Goal: Book appointment/travel/reservation

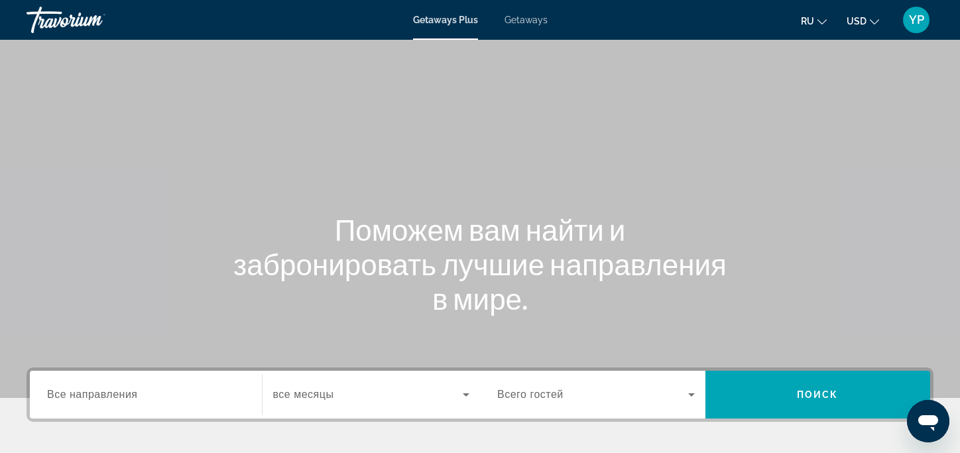
scroll to position [133, 0]
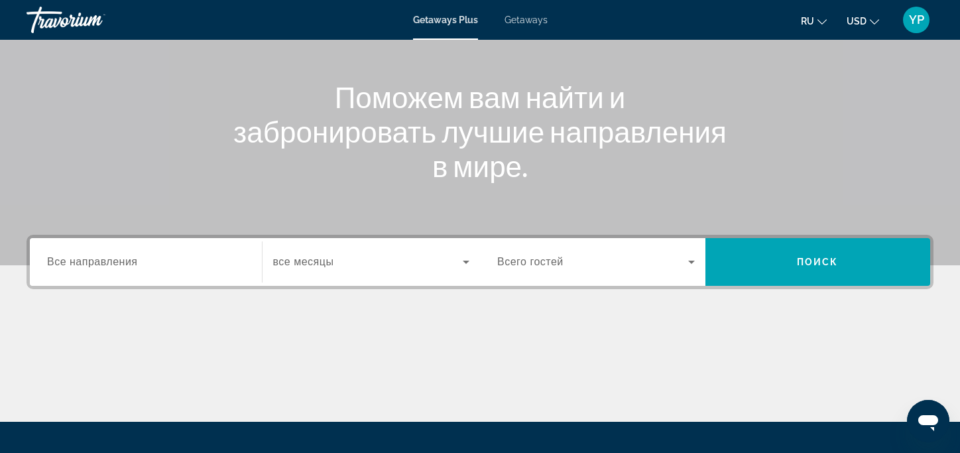
click at [145, 277] on div "Search widget" at bounding box center [146, 262] width 198 height 38
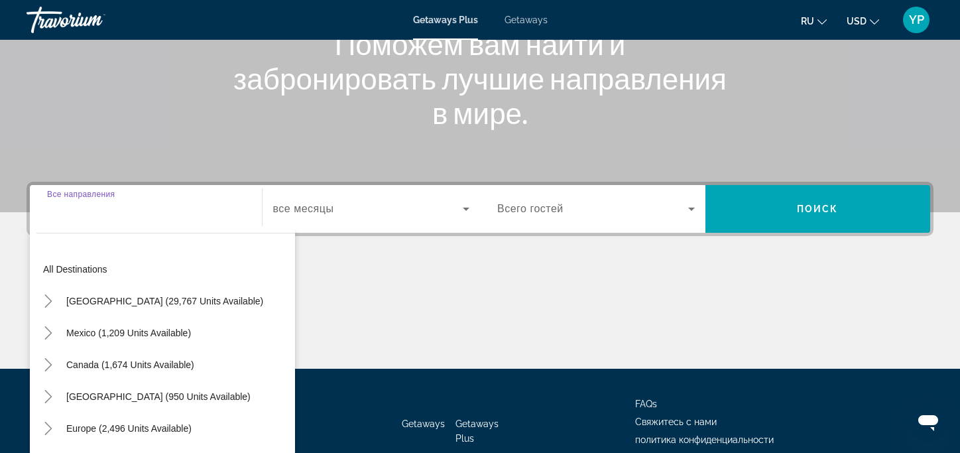
scroll to position [263, 0]
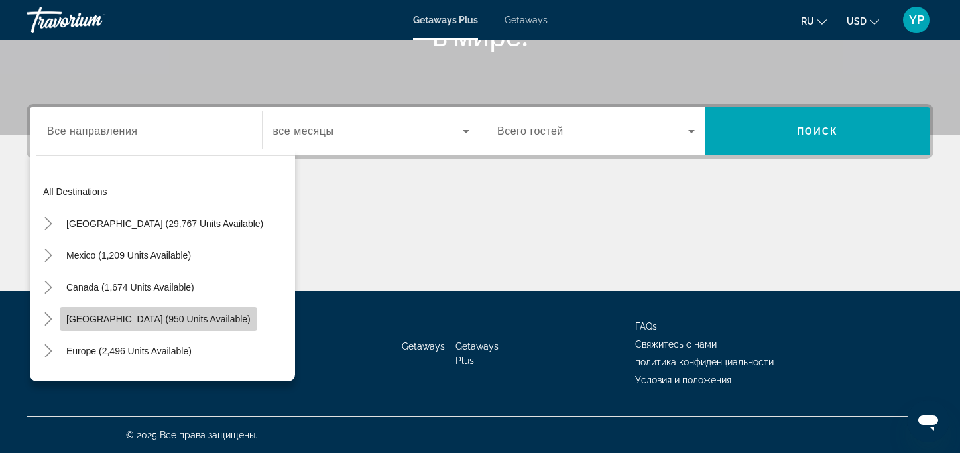
click at [162, 314] on span "[GEOGRAPHIC_DATA] (950 units available)" at bounding box center [158, 319] width 184 height 11
type input "**********"
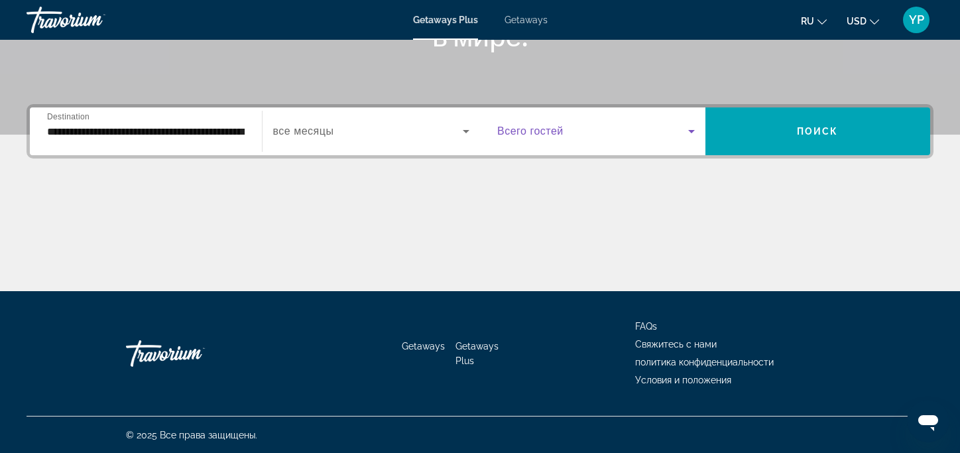
click at [682, 125] on span "Search widget" at bounding box center [592, 131] width 191 height 16
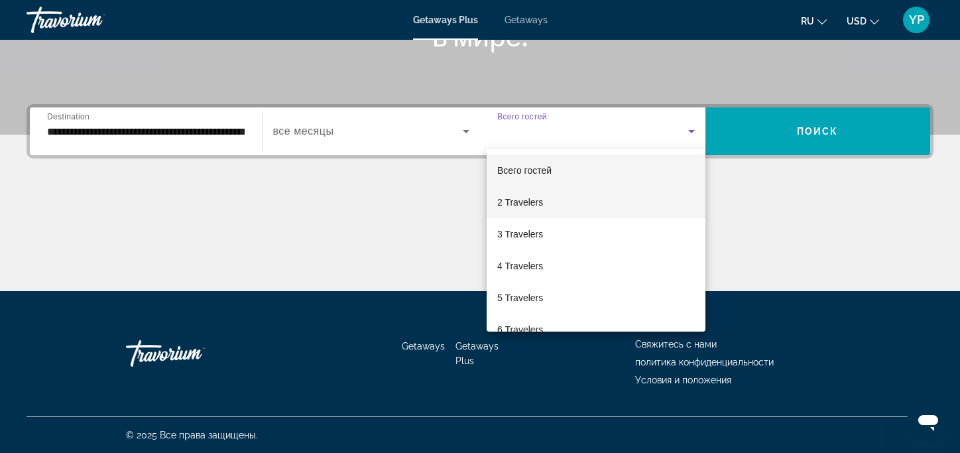
click at [513, 200] on span "2 Travelers" at bounding box center [520, 202] width 46 height 16
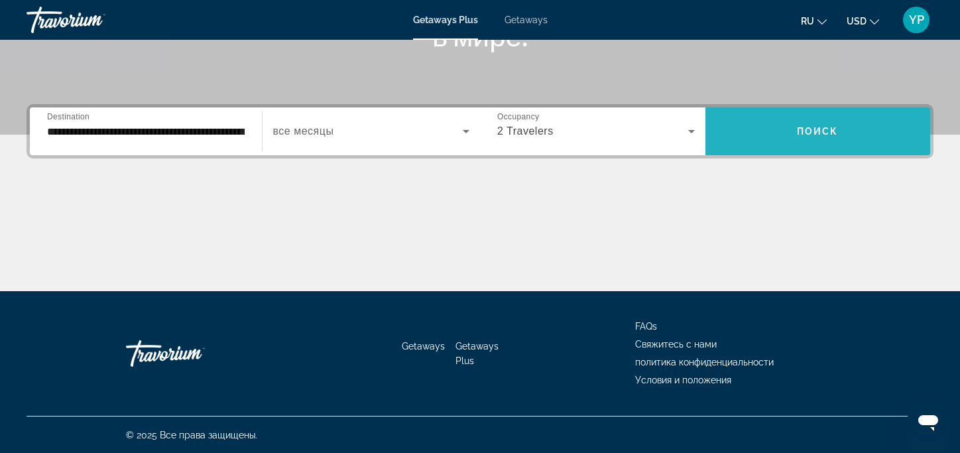
click at [850, 117] on span "Search widget" at bounding box center [818, 131] width 225 height 32
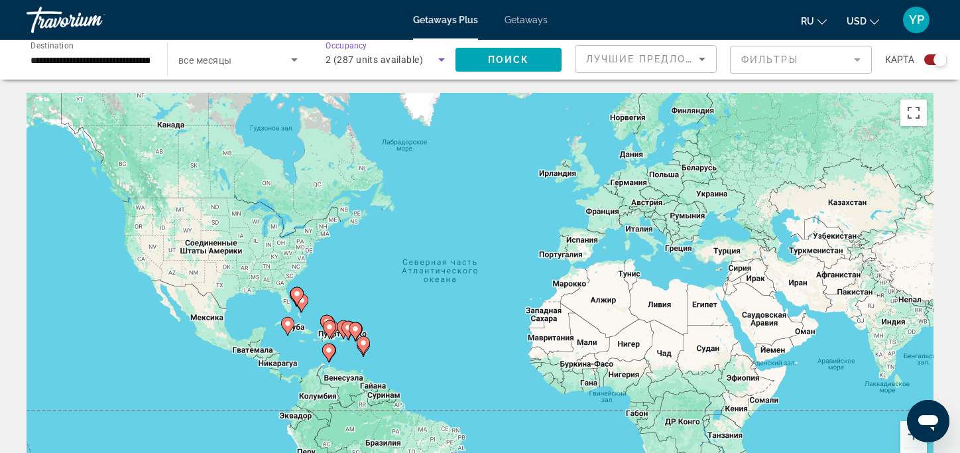
click at [438, 57] on icon "Search widget" at bounding box center [442, 60] width 16 height 16
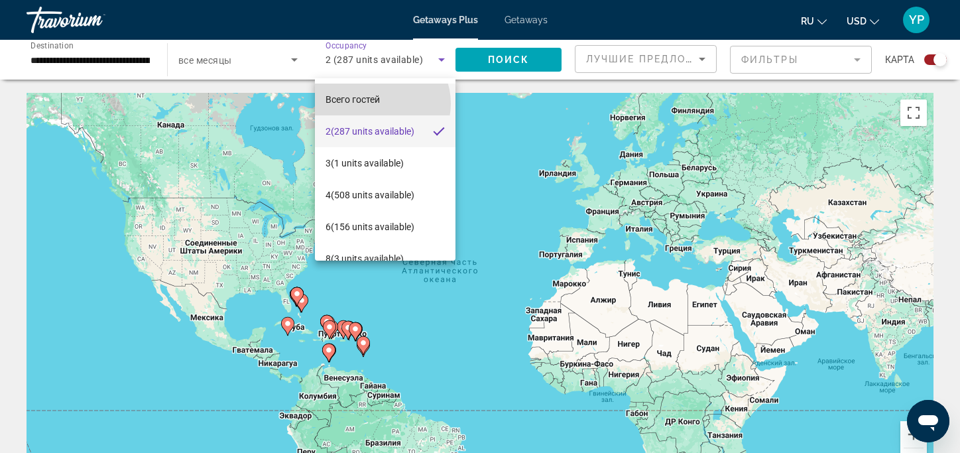
click at [381, 103] on mat-option "Всего гостей" at bounding box center [385, 100] width 141 height 32
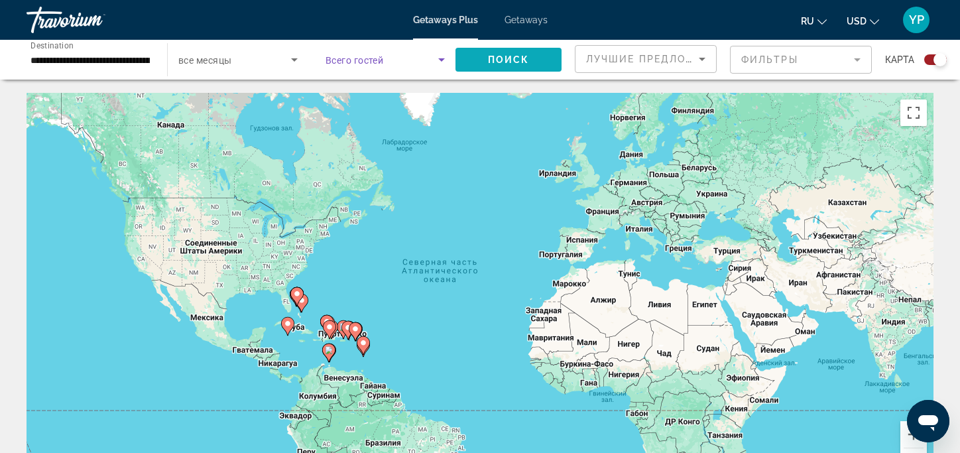
click at [533, 62] on span "Search widget" at bounding box center [509, 60] width 106 height 32
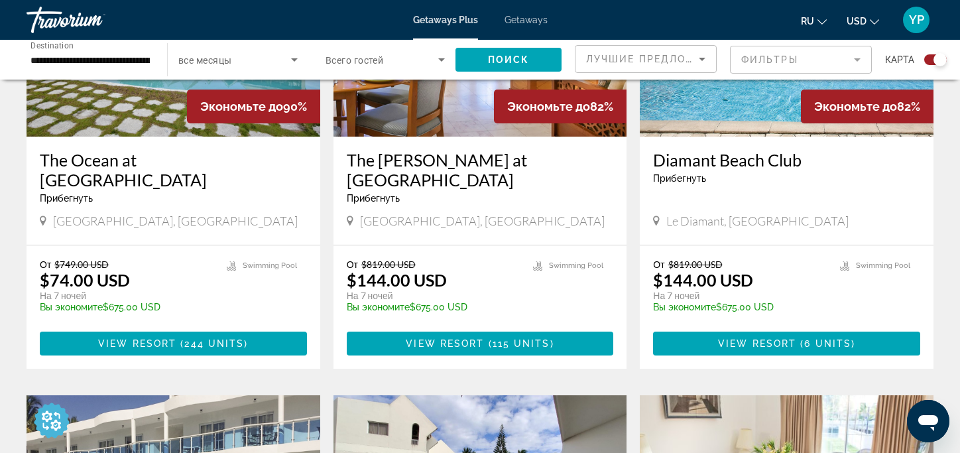
scroll to position [663, 0]
